Goal: Task Accomplishment & Management: Complete application form

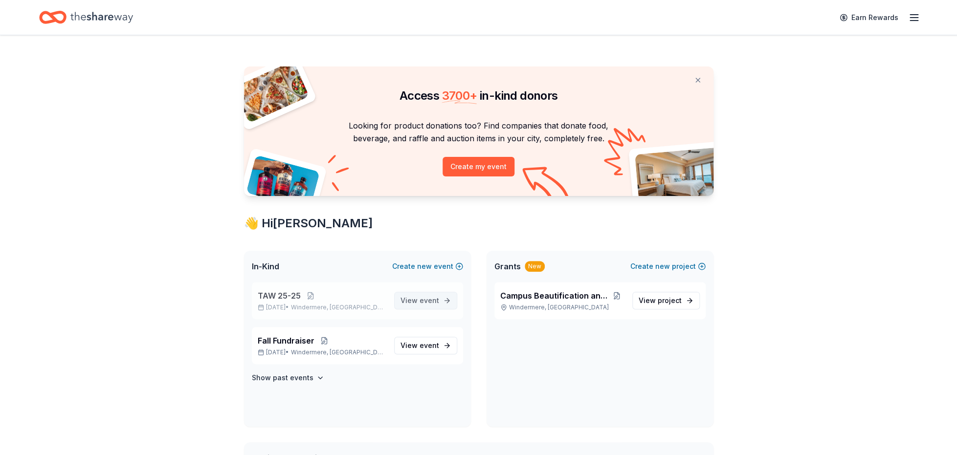
click at [423, 303] on span "event" at bounding box center [430, 300] width 20 height 8
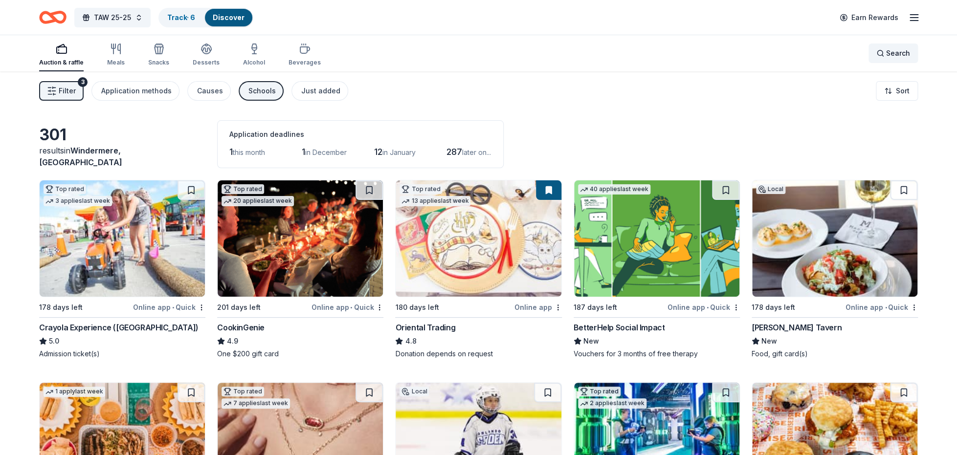
click at [890, 55] on span "Search" at bounding box center [898, 53] width 24 height 12
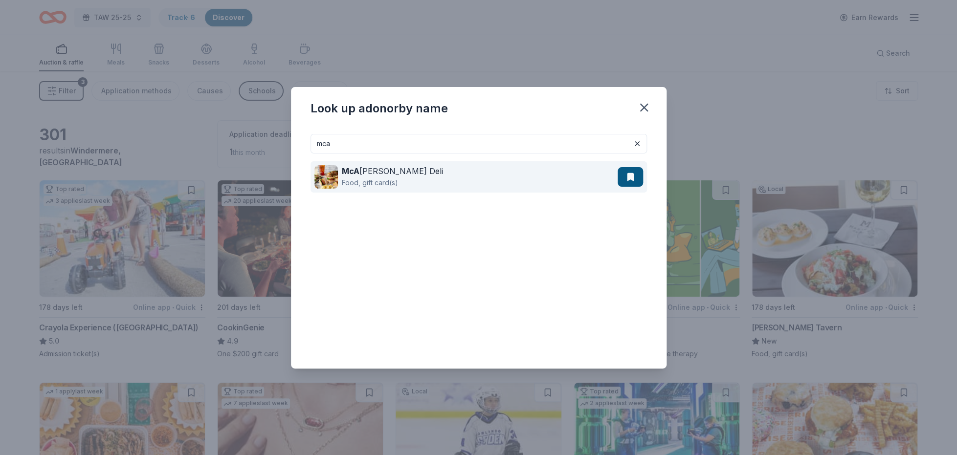
type input "mca"
click at [349, 166] on div "[PERSON_NAME] Deli" at bounding box center [392, 171] width 101 height 12
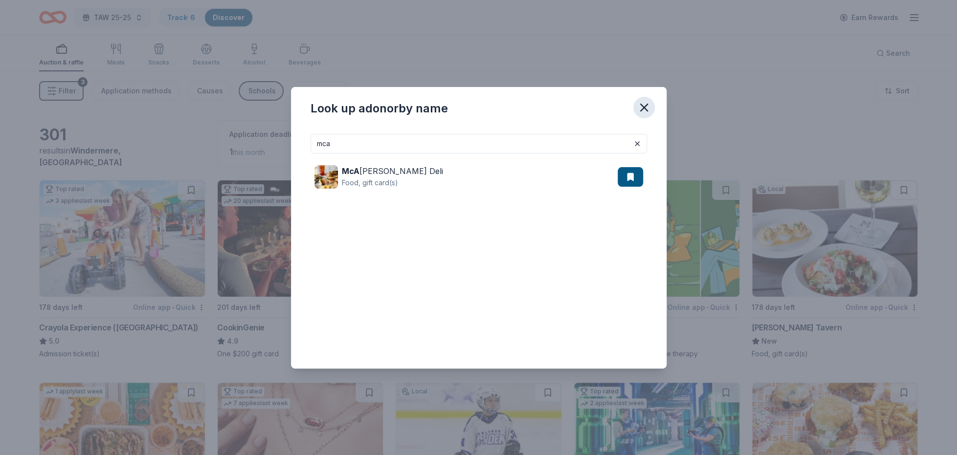
click at [644, 110] on icon "button" at bounding box center [644, 108] width 14 height 14
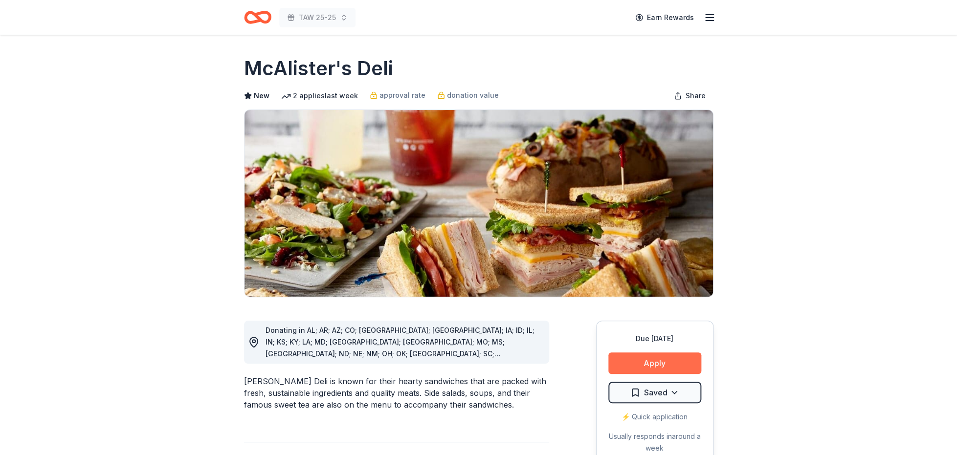
click at [644, 363] on button "Apply" at bounding box center [654, 364] width 93 height 22
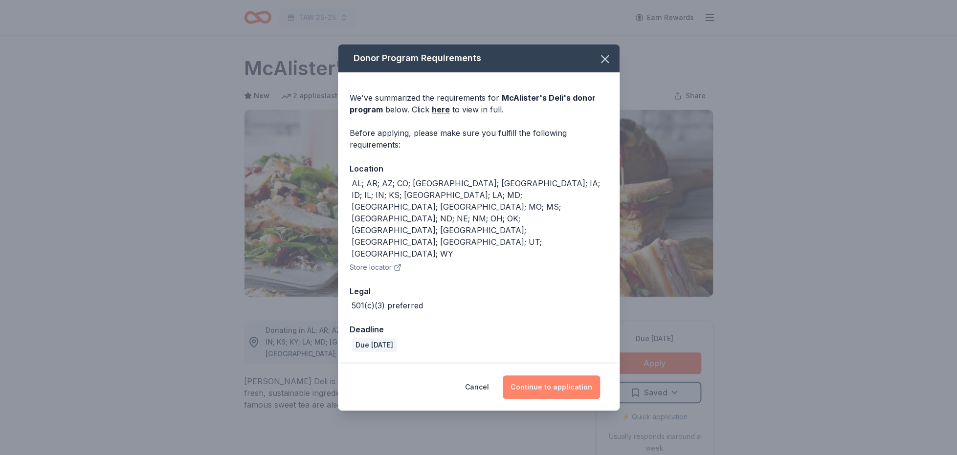
click at [568, 376] on button "Continue to application" at bounding box center [551, 387] width 97 height 23
